Goal: Transaction & Acquisition: Book appointment/travel/reservation

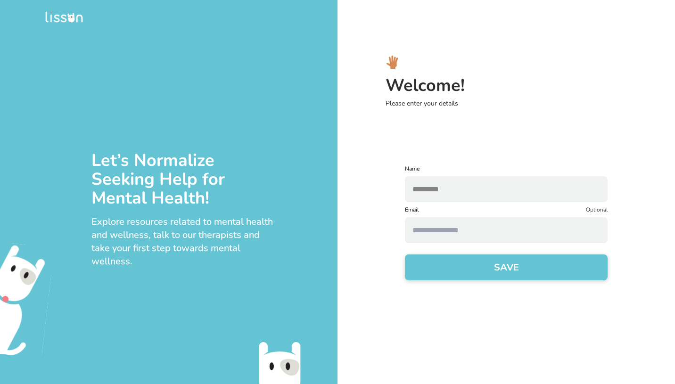
type input "*********"
type input "*"
type input "**********"
click at [466, 268] on button "SAVE" at bounding box center [506, 268] width 203 height 26
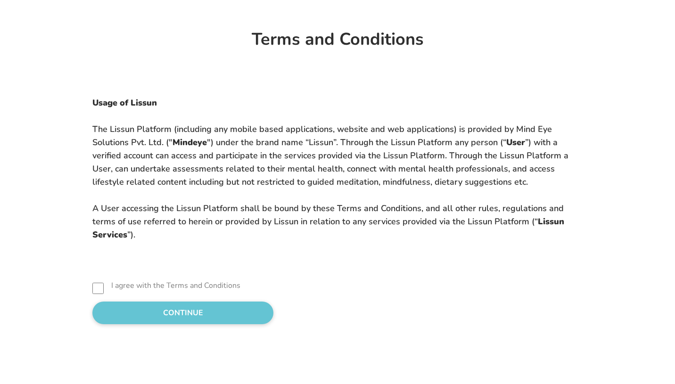
click at [165, 318] on button "CONTINUE" at bounding box center [182, 313] width 181 height 23
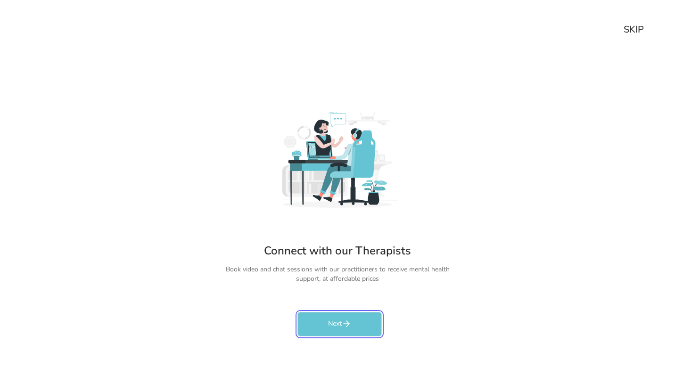
click at [316, 315] on button "Next" at bounding box center [340, 324] width 84 height 25
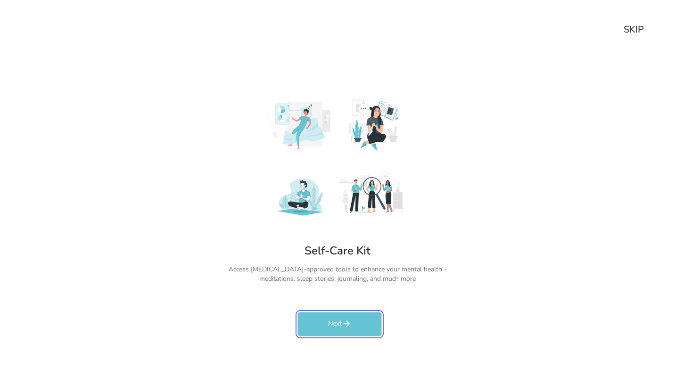
click at [308, 323] on button "Next" at bounding box center [340, 324] width 84 height 25
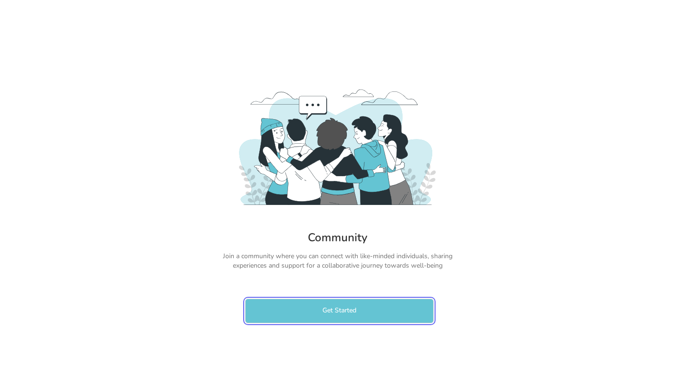
click at [277, 315] on button "Get Started" at bounding box center [339, 311] width 189 height 25
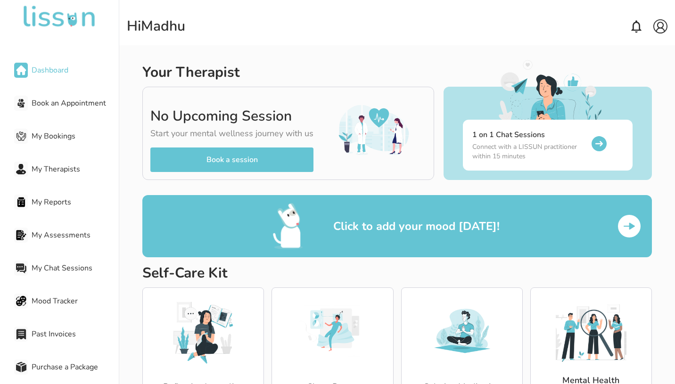
click at [95, 105] on span "Book an Appointment" at bounding box center [75, 103] width 87 height 11
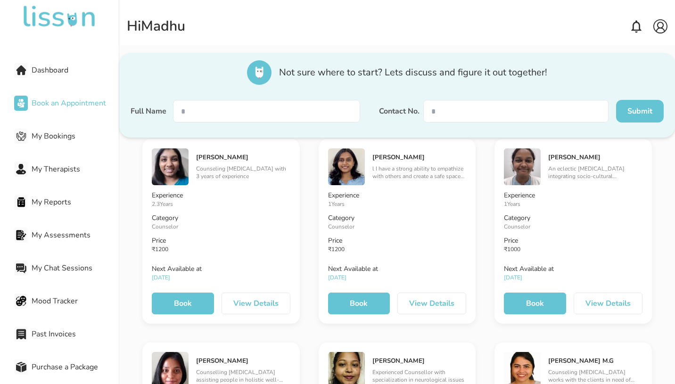
scroll to position [2312, 0]
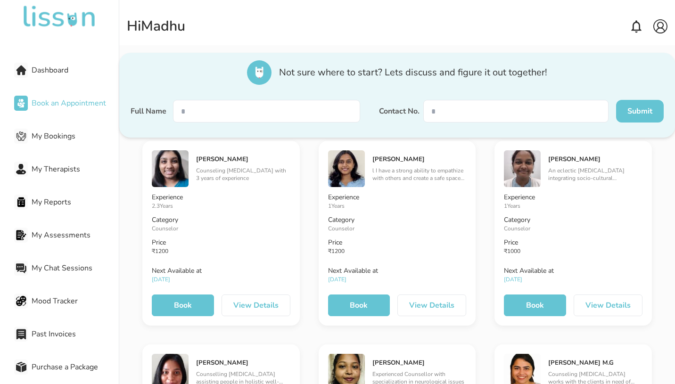
click at [356, 309] on button "Book" at bounding box center [359, 306] width 62 height 22
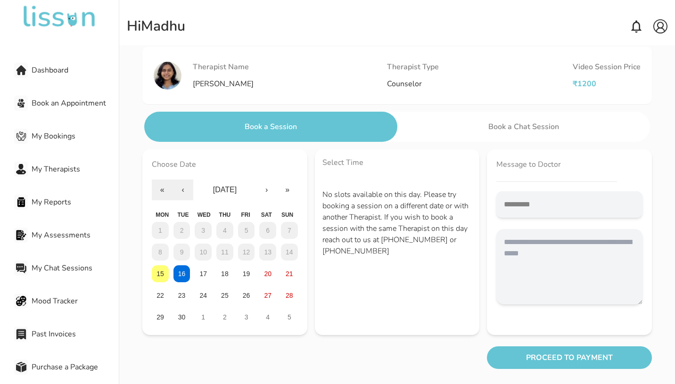
scroll to position [40, 0]
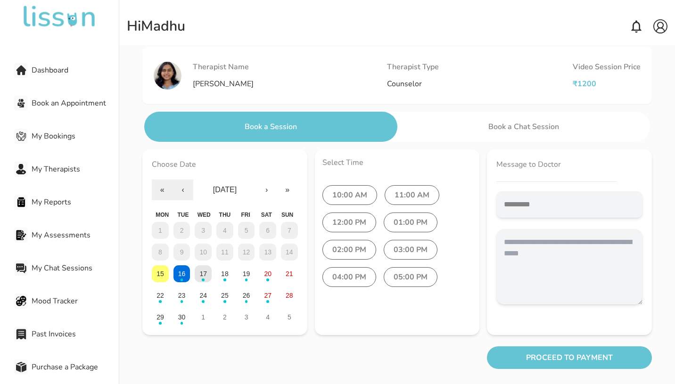
click at [197, 275] on button "17" at bounding box center [203, 273] width 17 height 17
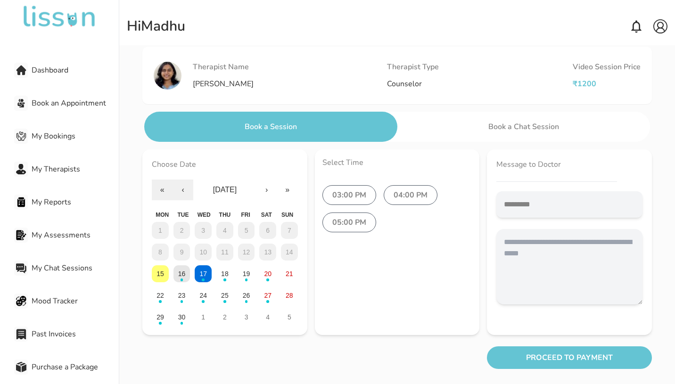
click at [187, 274] on button "16" at bounding box center [182, 273] width 17 height 17
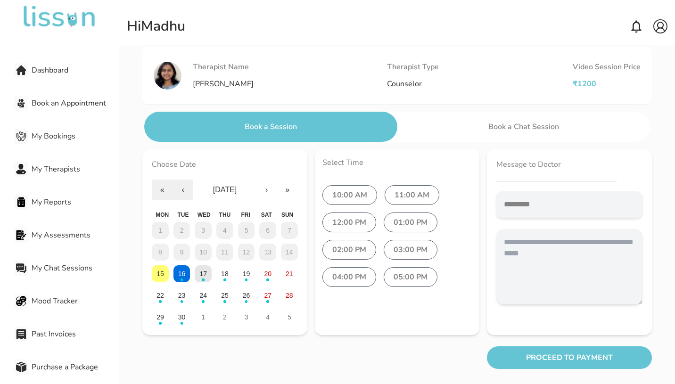
click at [206, 279] on button "17" at bounding box center [203, 273] width 17 height 17
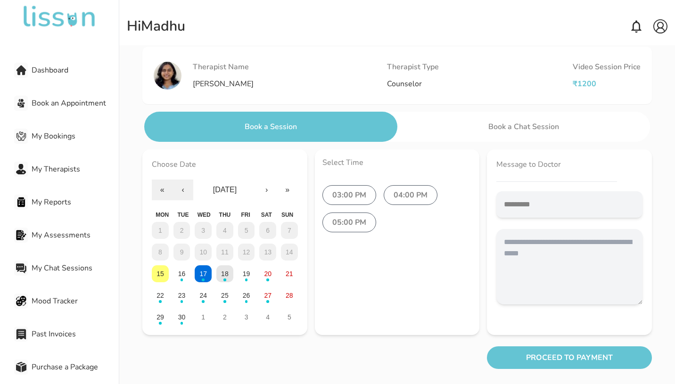
click at [225, 278] on button "18" at bounding box center [224, 273] width 17 height 17
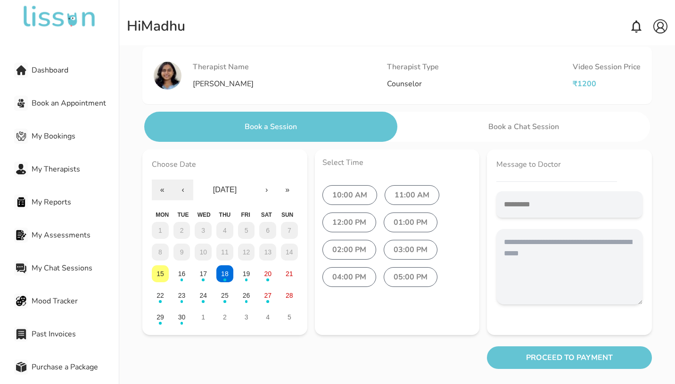
click at [62, 300] on span "Mood Tracker" at bounding box center [75, 301] width 87 height 11
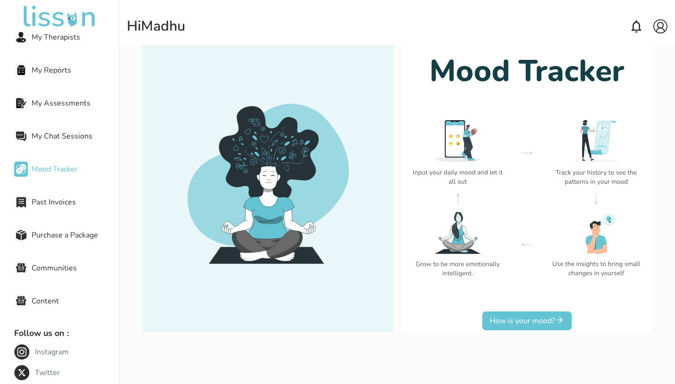
scroll to position [132, 0]
click at [69, 236] on span "Purchase a Package" at bounding box center [75, 234] width 87 height 11
